Goal: Information Seeking & Learning: Learn about a topic

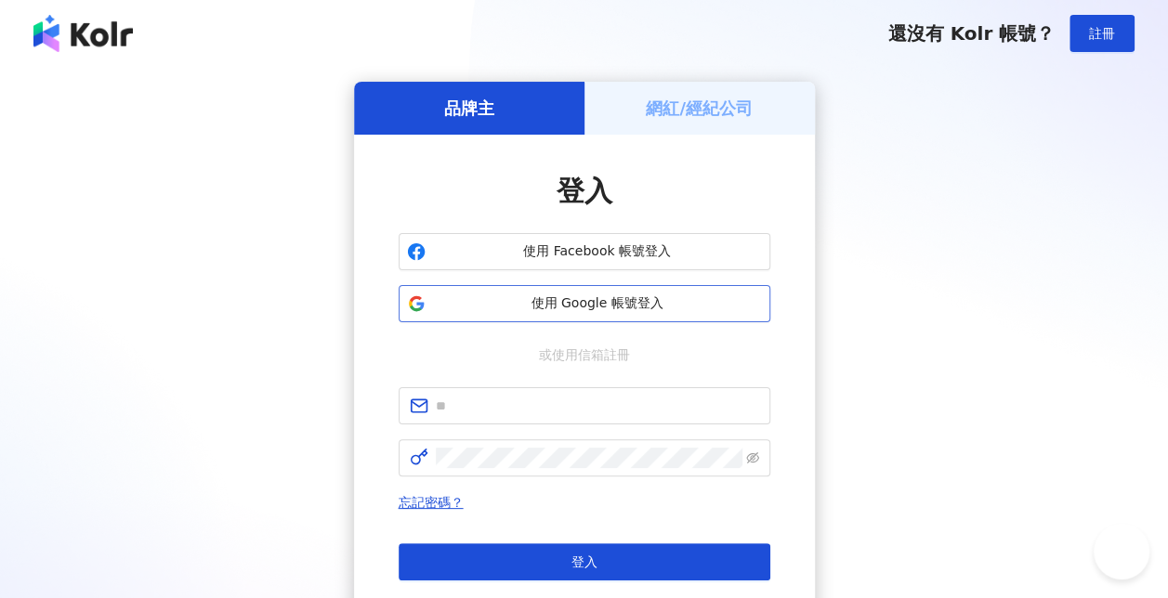
click at [615, 321] on button "使用 Google 帳號登入" at bounding box center [585, 303] width 372 height 37
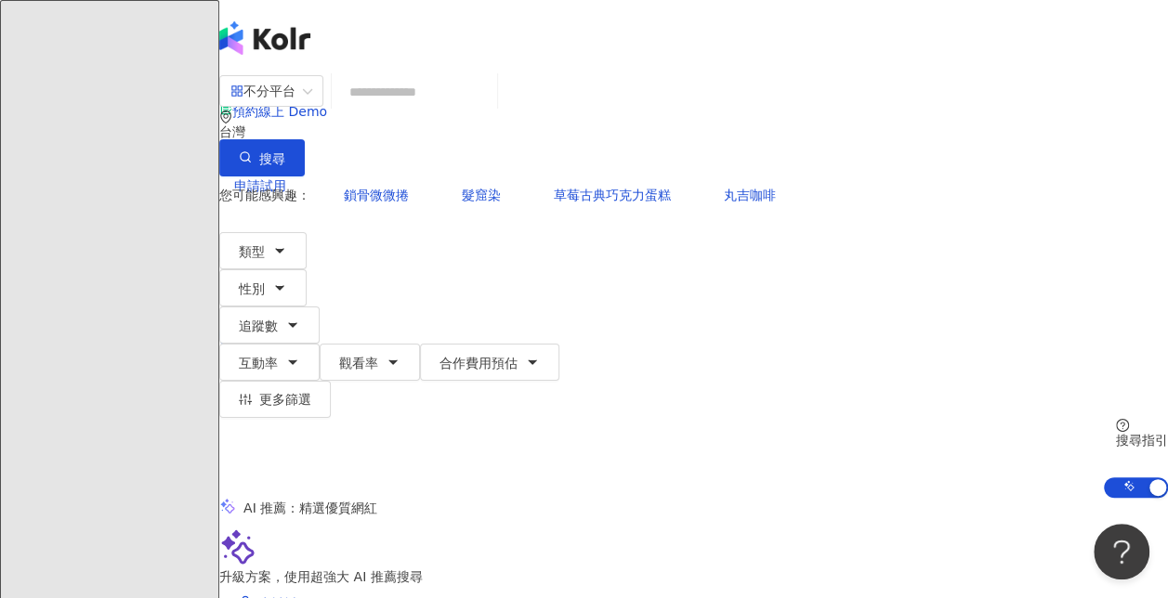
type input "**********"
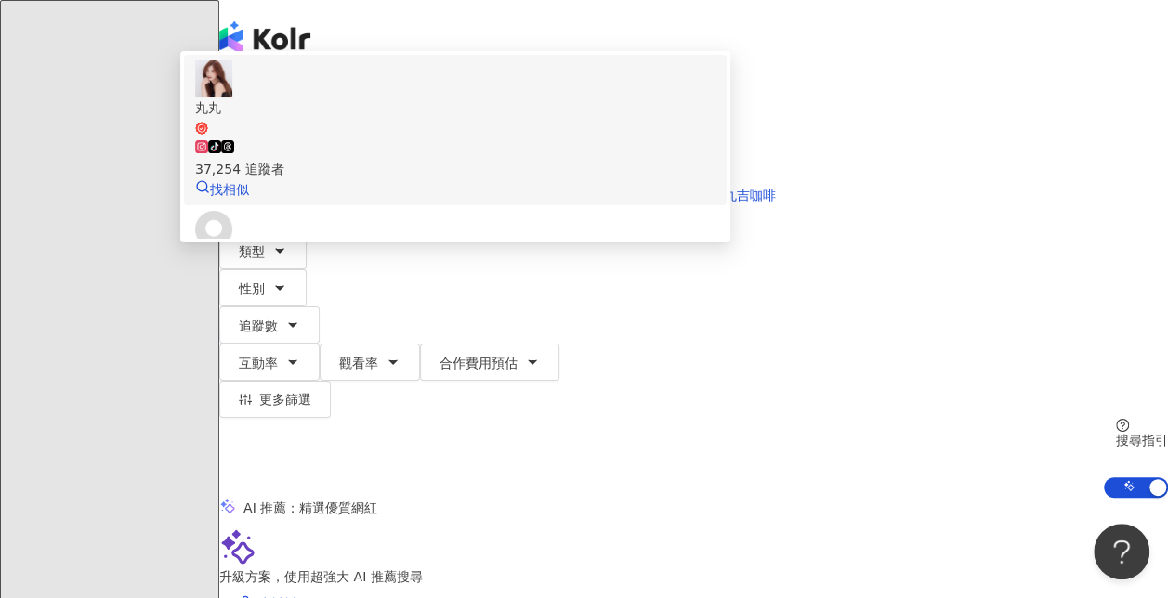
click at [624, 173] on div "tiktok-icon 37,254 追蹤者" at bounding box center [455, 158] width 520 height 41
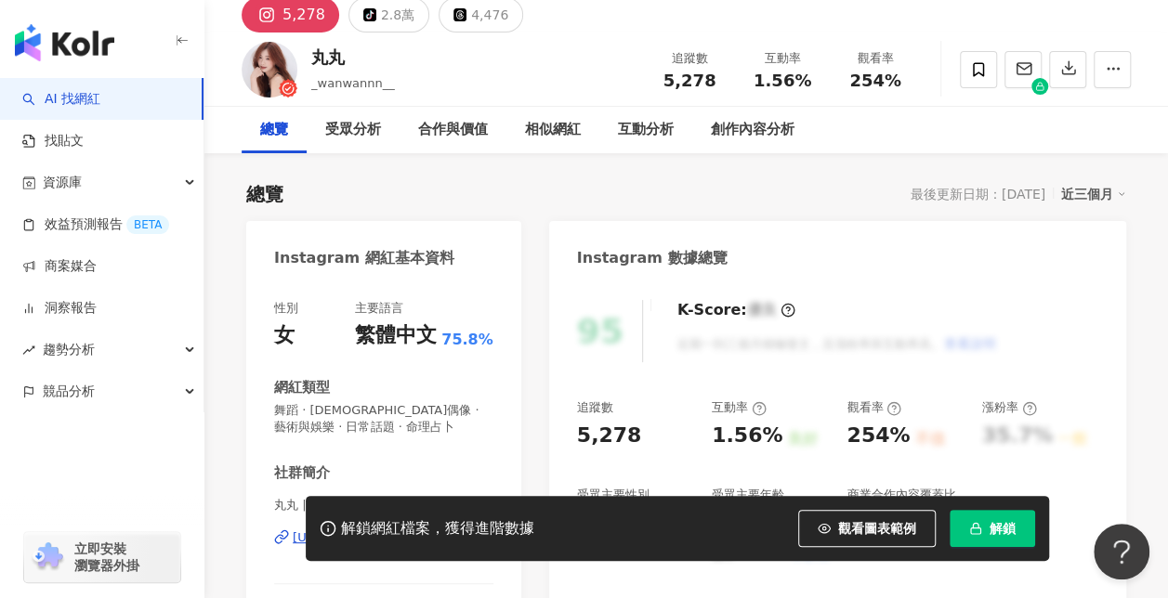
scroll to position [186, 0]
